Goal: Information Seeking & Learning: Learn about a topic

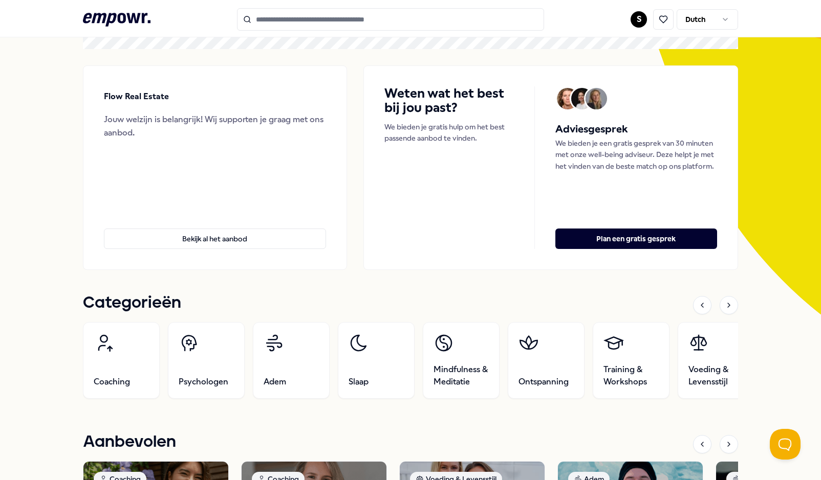
scroll to position [74, 0]
click at [453, 359] on link "Mindfulness & Meditatie" at bounding box center [461, 360] width 77 height 77
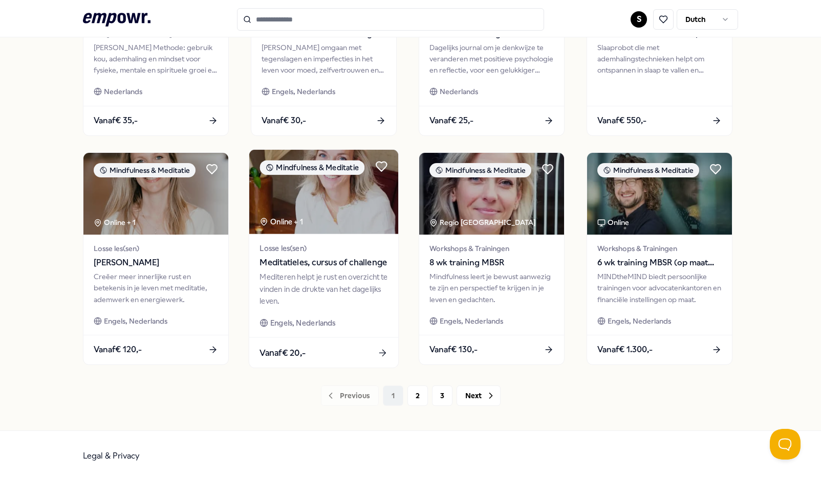
scroll to position [433, 0]
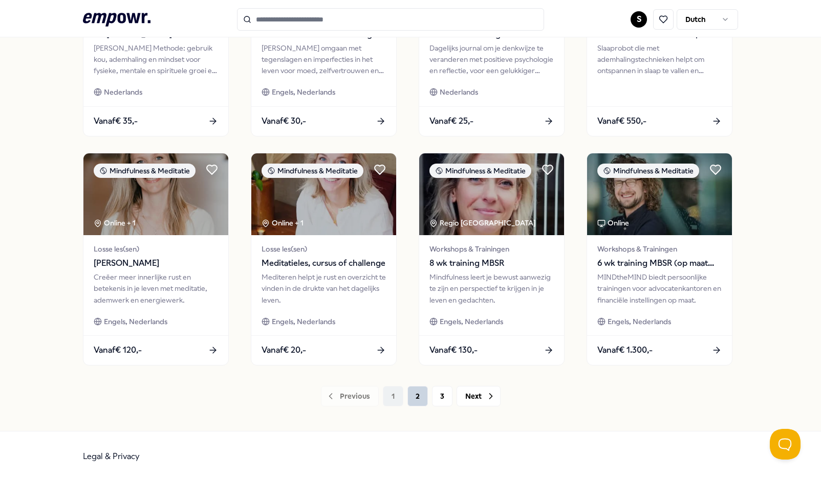
click at [416, 399] on button "2" at bounding box center [417, 396] width 20 height 20
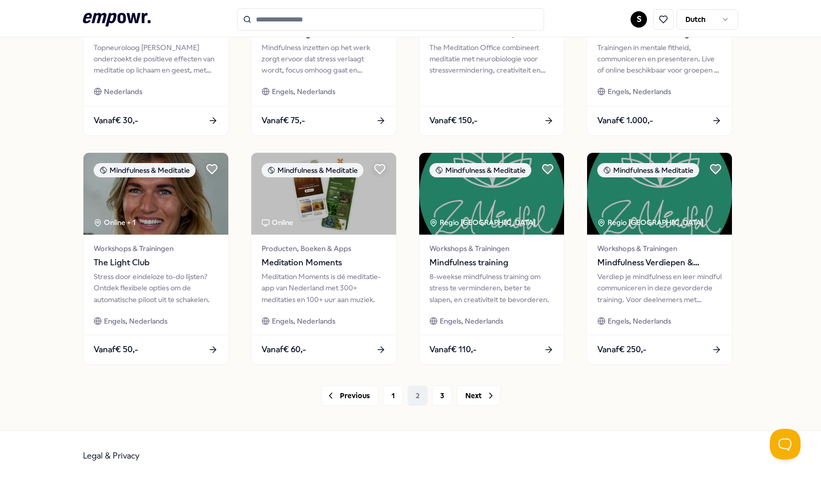
scroll to position [434, 0]
click at [432, 395] on button "3" at bounding box center [442, 396] width 20 height 20
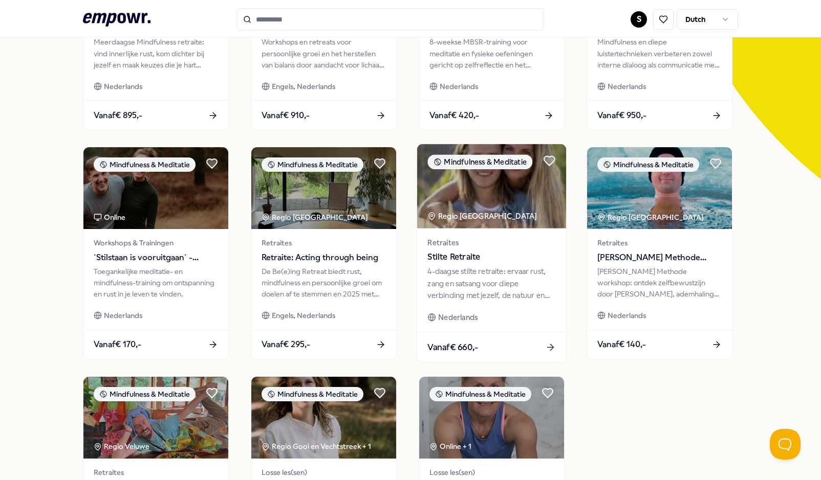
scroll to position [39, 0]
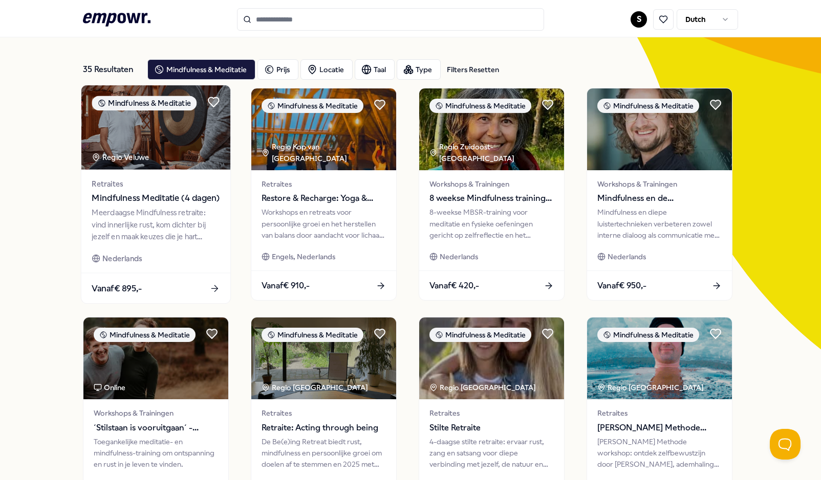
click at [166, 201] on span "Mindfulness Meditatie (4 dagen)" at bounding box center [156, 198] width 128 height 13
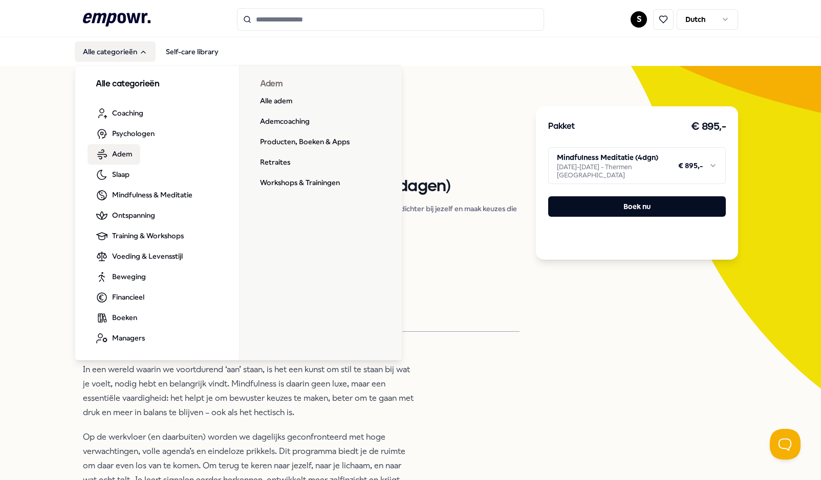
click at [113, 154] on span "Adem" at bounding box center [122, 153] width 20 height 11
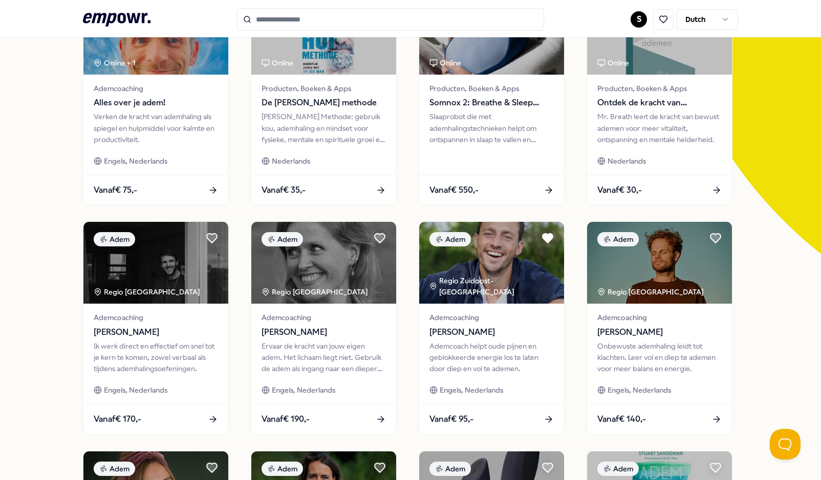
scroll to position [139, 0]
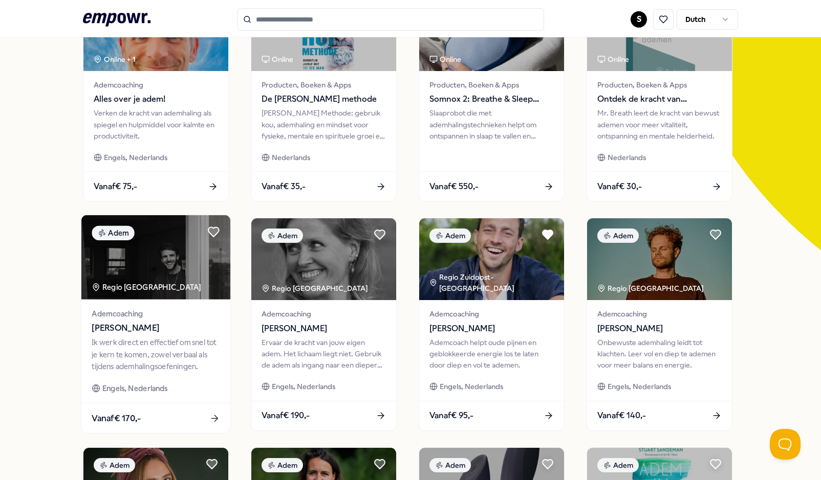
click at [113, 330] on span "[PERSON_NAME]" at bounding box center [156, 328] width 128 height 13
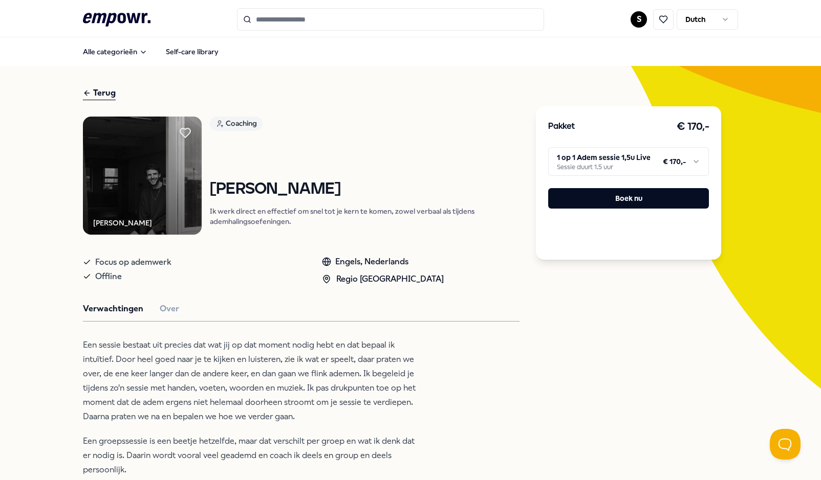
click at [90, 95] on div "Terug" at bounding box center [99, 93] width 33 height 14
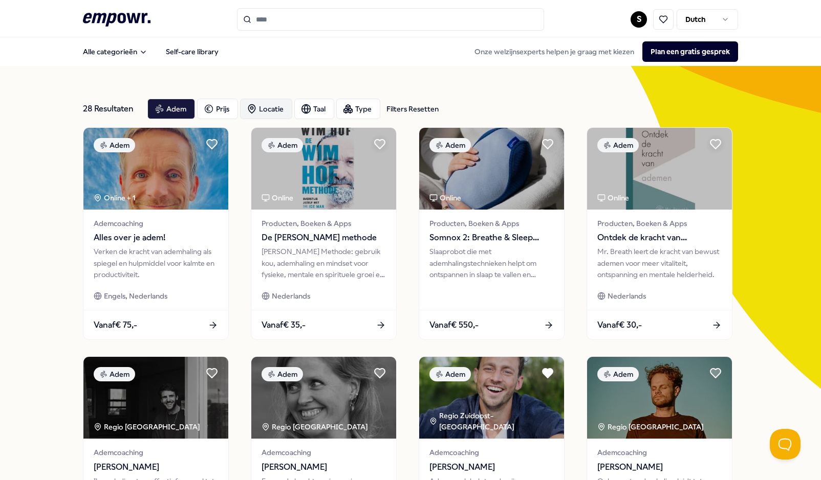
click at [258, 113] on div "Locatie" at bounding box center [266, 109] width 52 height 20
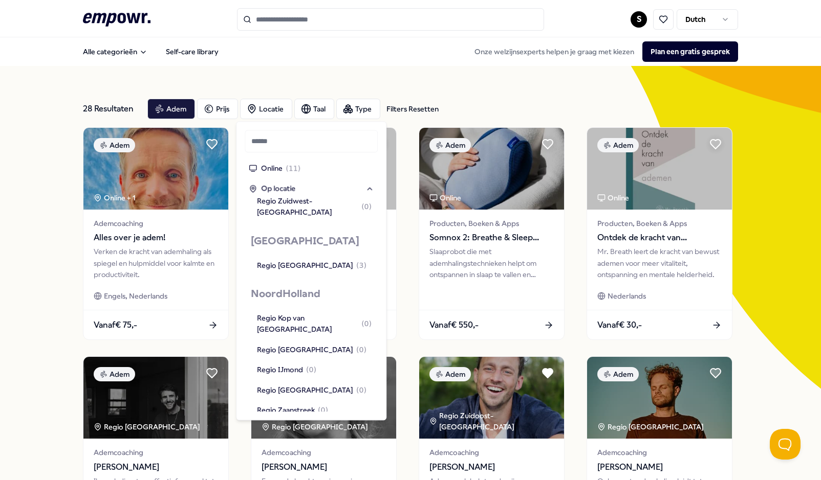
scroll to position [563, 0]
click at [317, 425] on div "Regio [GEOGRAPHIC_DATA] ( 7 )" at bounding box center [311, 430] width 109 height 11
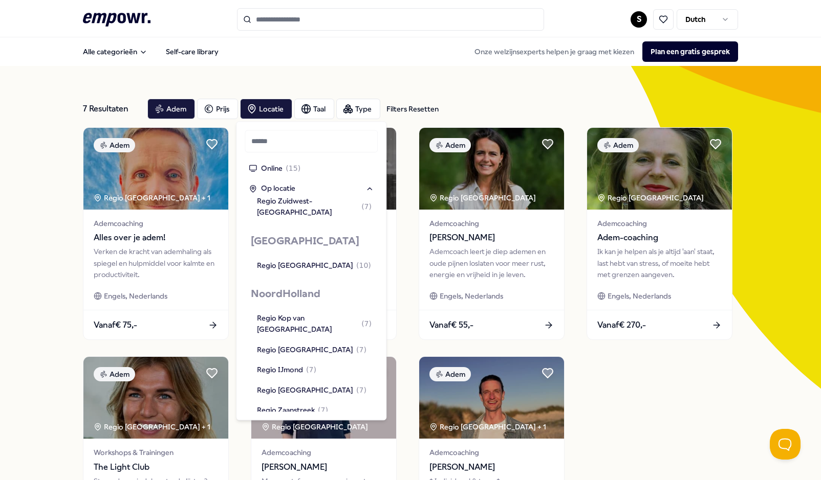
click at [659, 381] on div "Adem Regio Groot-[GEOGRAPHIC_DATA] + 1 Ademcoaching Alles over je adem! Verken …" at bounding box center [410, 348] width 655 height 443
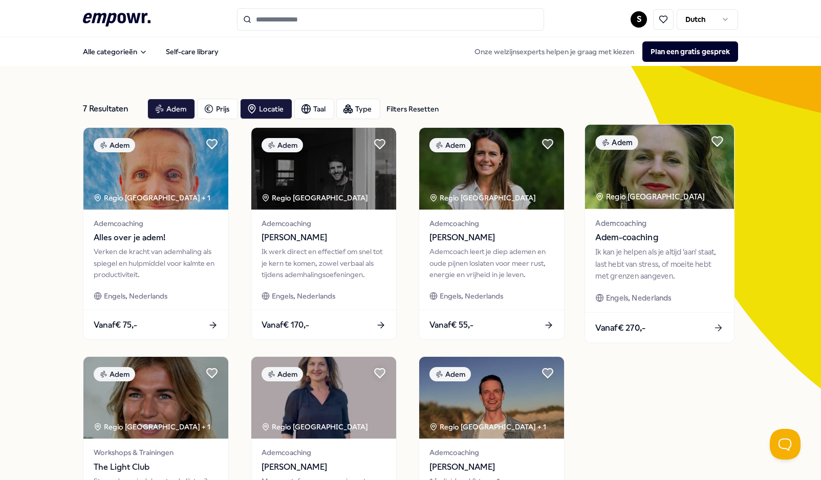
click at [641, 257] on div "Ik kan je helpen als je altijd 'aan' staat, last hebt van stress, of moeite heb…" at bounding box center [659, 264] width 128 height 35
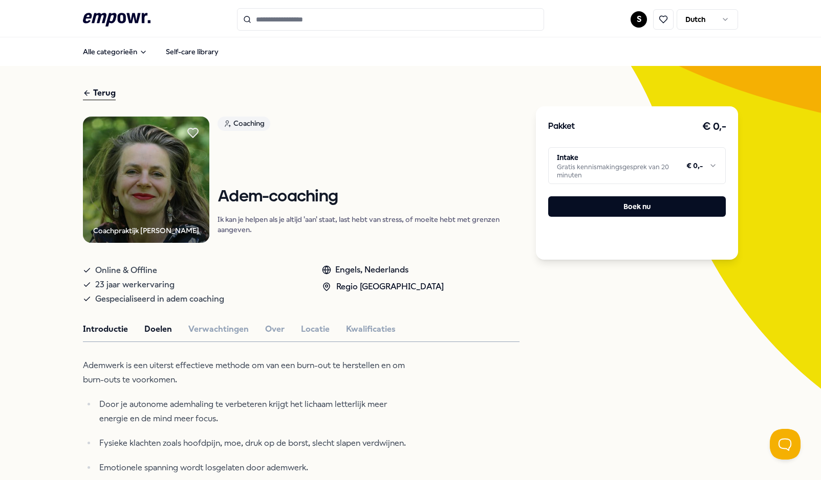
click at [144, 331] on button "Doelen" at bounding box center [158, 329] width 28 height 13
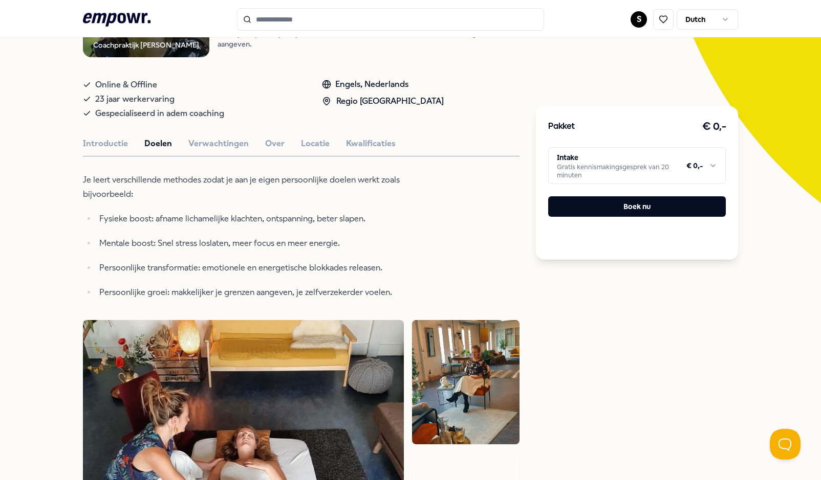
scroll to position [95, 0]
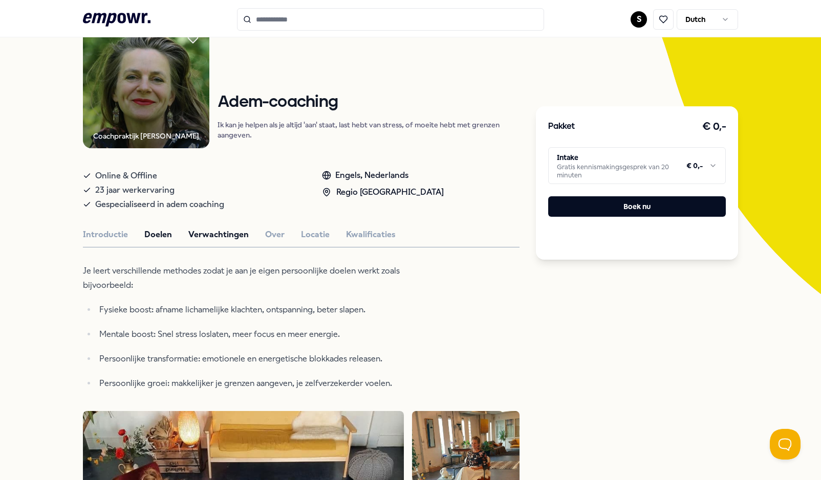
click at [235, 236] on button "Verwachtingen" at bounding box center [218, 234] width 60 height 13
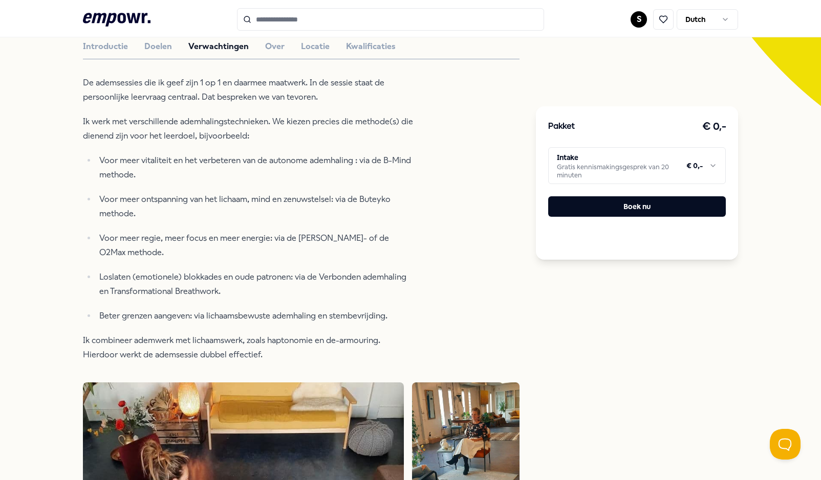
scroll to position [98, 0]
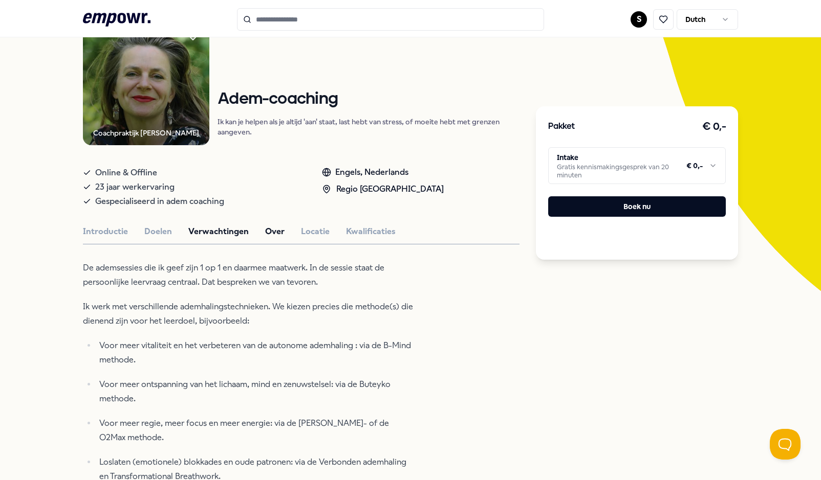
click at [267, 231] on button "Over" at bounding box center [274, 231] width 19 height 13
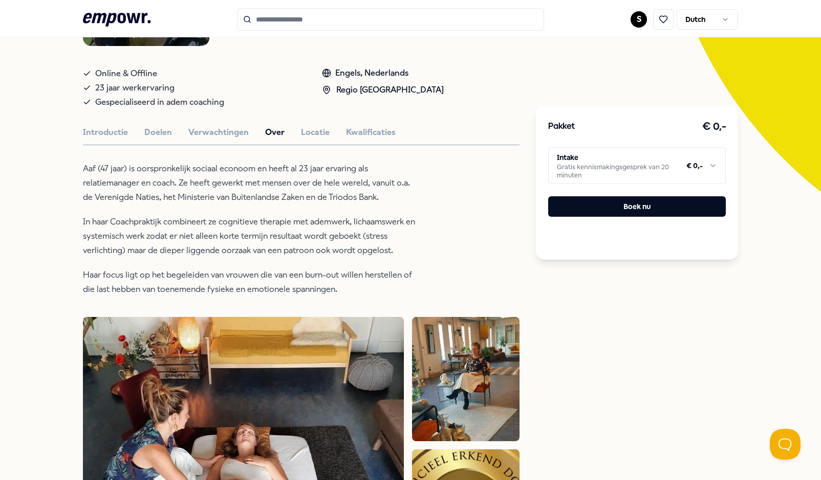
scroll to position [198, 0]
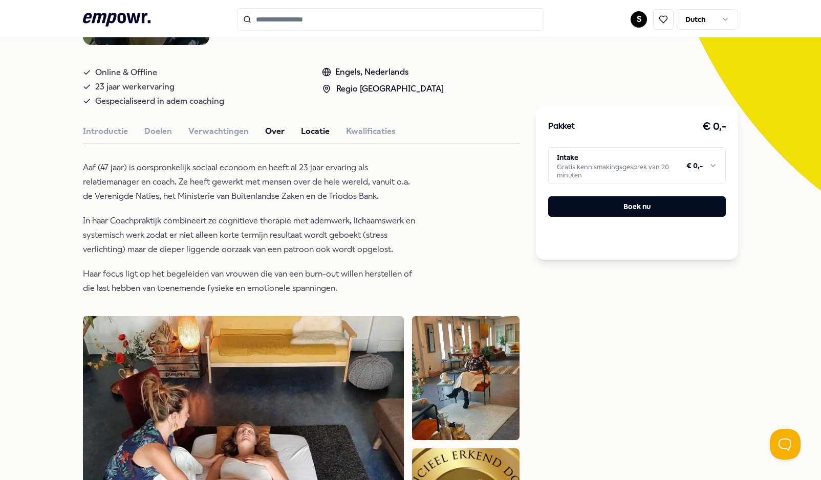
click at [317, 126] on button "Locatie" at bounding box center [315, 131] width 29 height 13
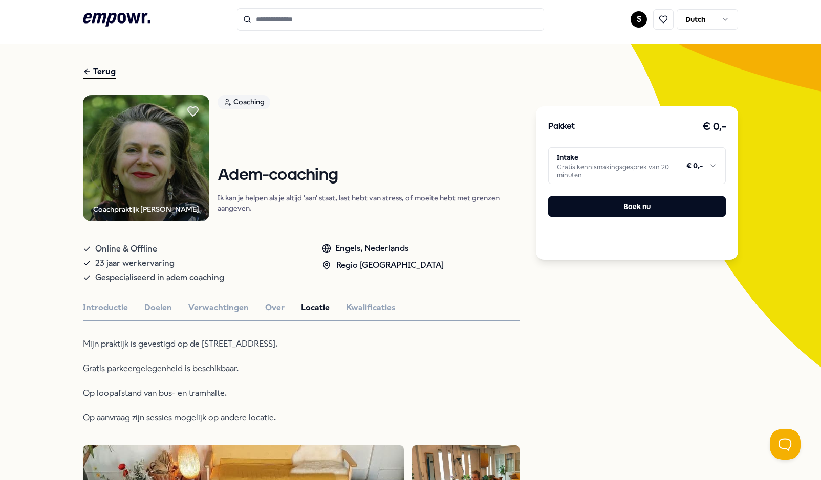
scroll to position [0, 0]
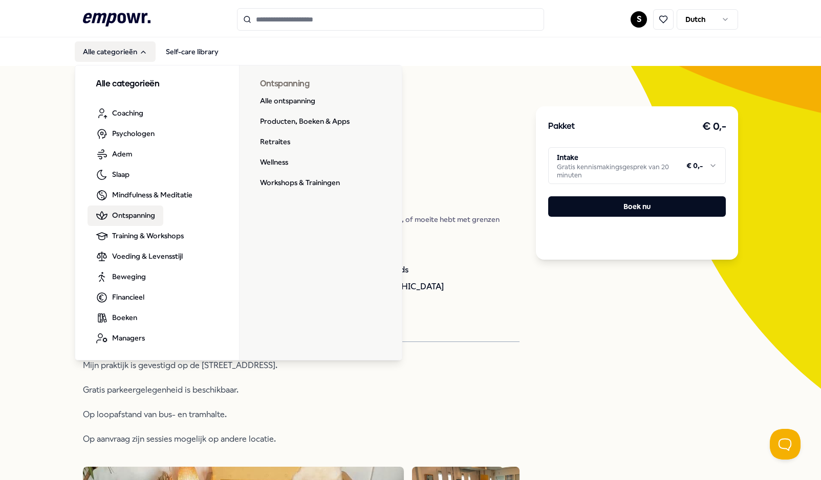
click at [137, 217] on span "Ontspanning" at bounding box center [133, 215] width 43 height 11
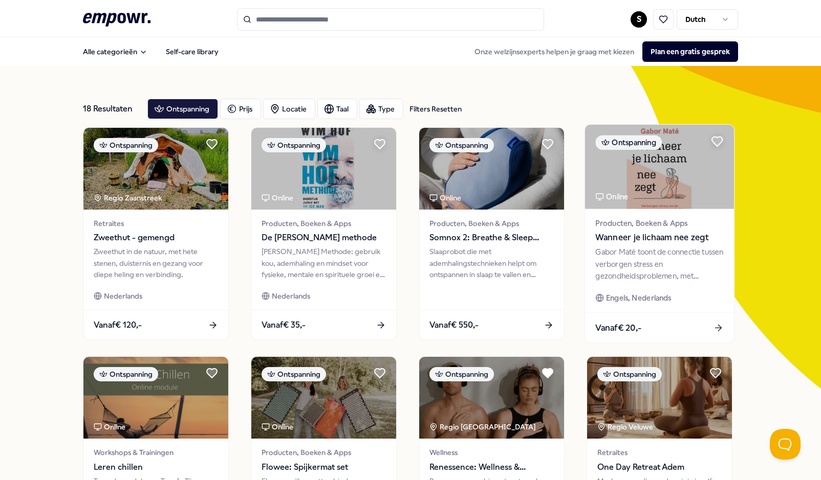
click at [629, 227] on span "Producten, Boeken & Apps" at bounding box center [659, 223] width 128 height 12
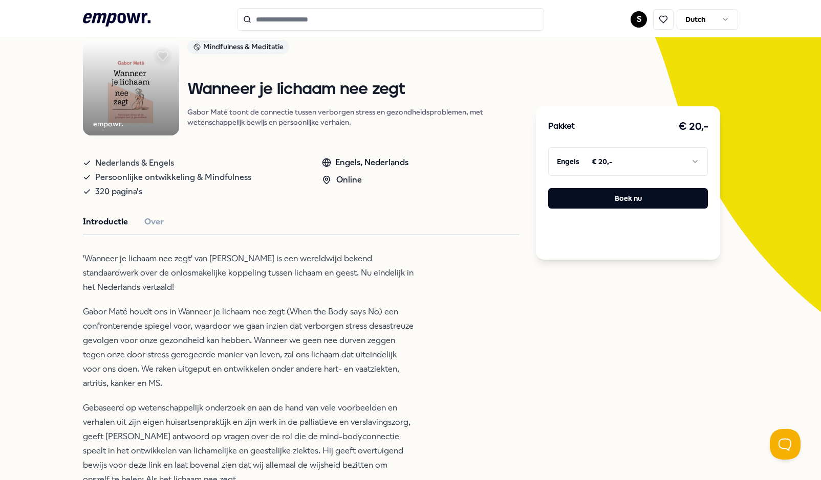
scroll to position [55, 0]
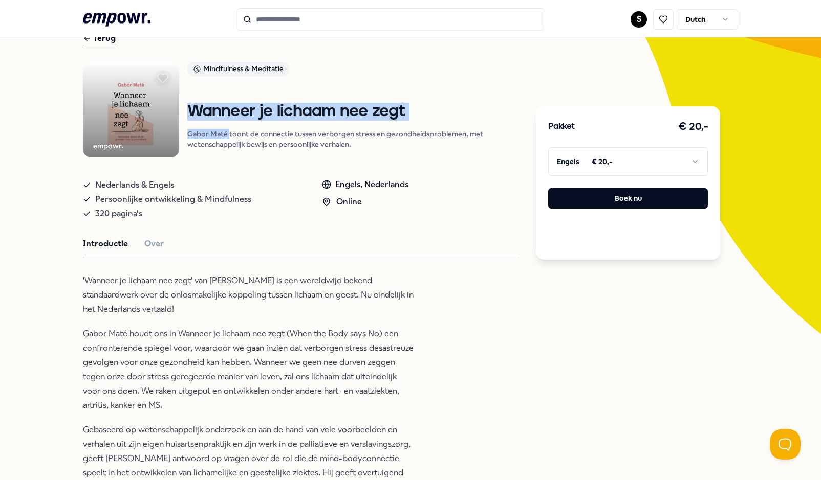
drag, startPoint x: 187, startPoint y: 111, endPoint x: 225, endPoint y: 135, distance: 44.4
click at [225, 135] on div "Wanneer je lichaam nee zegt [PERSON_NAME] Maté toont de connectie tussen verbor…" at bounding box center [353, 126] width 333 height 47
copy div "Wanneer je lichaam nee zegt [PERSON_NAME]"
click at [98, 16] on icon ".empowr-logo_svg__cls-1{fill:#03032f}" at bounding box center [117, 19] width 68 height 19
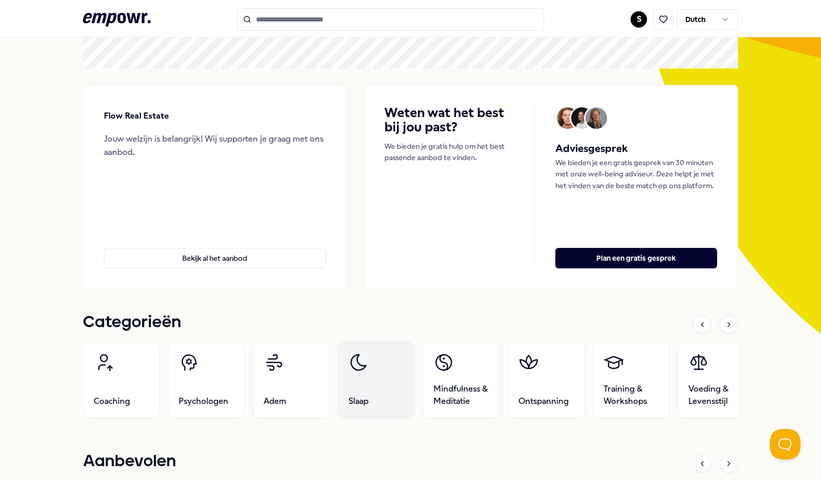
click at [382, 382] on link "Slaap" at bounding box center [376, 380] width 77 height 77
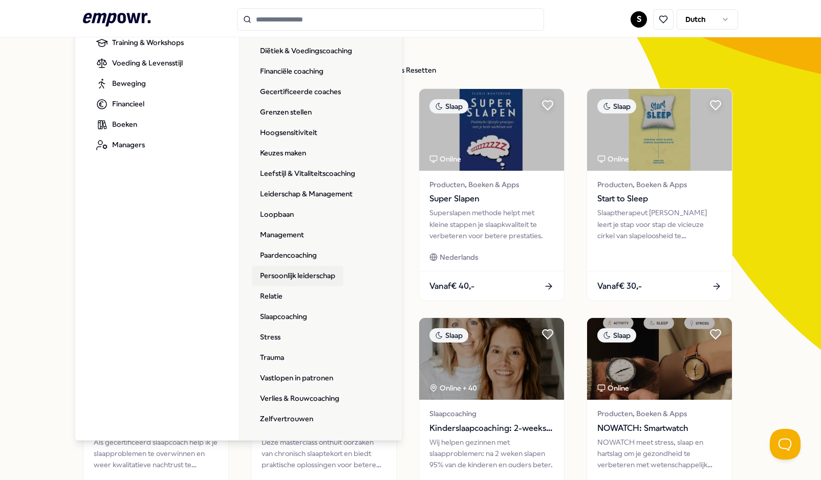
scroll to position [39, 0]
click at [264, 335] on link "Stress" at bounding box center [270, 337] width 37 height 20
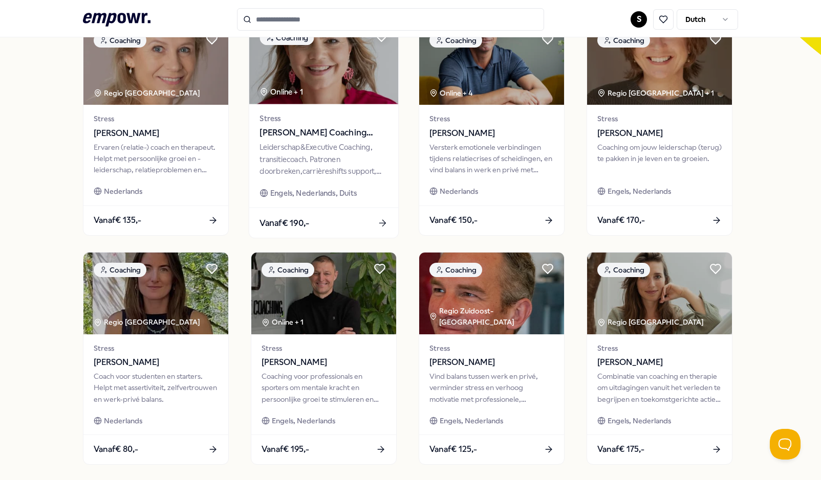
scroll to position [334, 0]
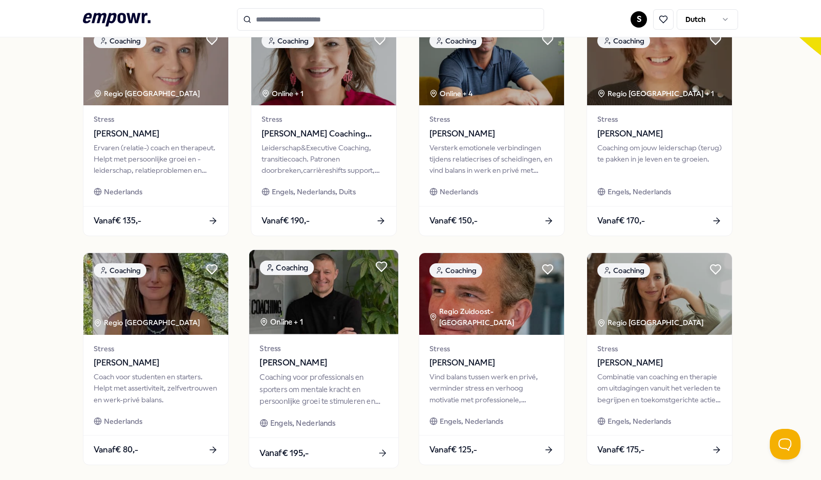
click at [280, 384] on div "Coaching voor professionals en sporters om mentale kracht en persoonlijke groei…" at bounding box center [323, 389] width 128 height 35
